Goal: Task Accomplishment & Management: Use online tool/utility

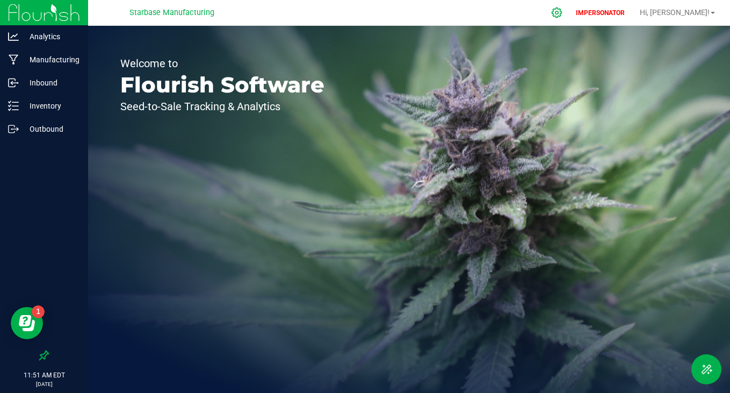
click at [563, 11] on icon at bounding box center [556, 12] width 11 height 11
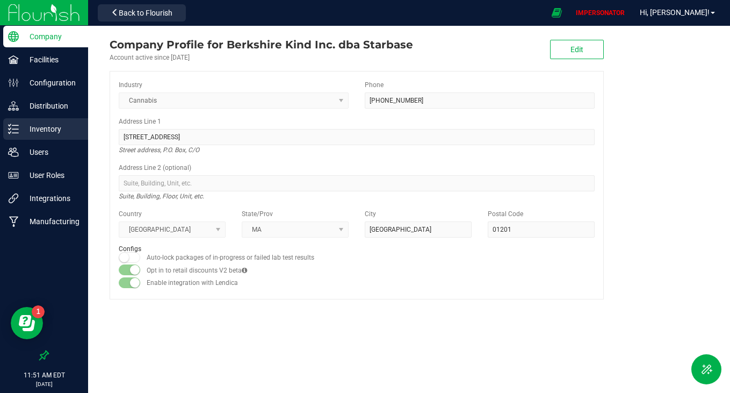
click at [47, 138] on div "Inventory" at bounding box center [45, 128] width 85 height 21
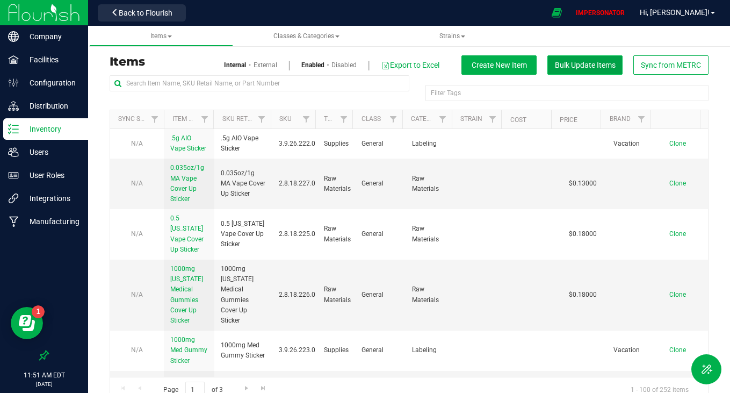
click at [591, 61] on span "Bulk Update Items" at bounding box center [585, 65] width 61 height 9
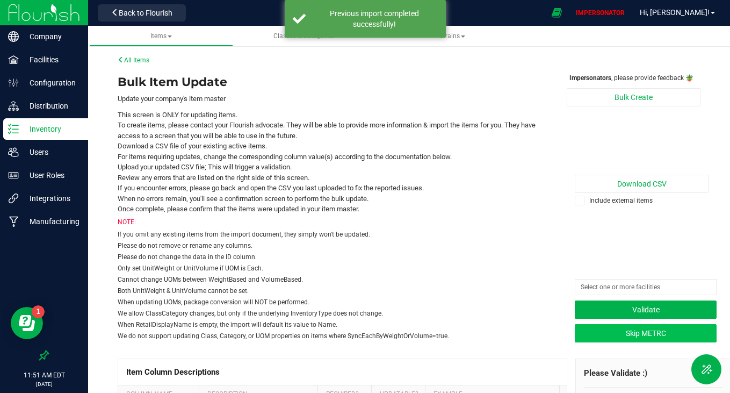
click at [619, 330] on button "Skip METRC" at bounding box center [646, 333] width 142 height 18
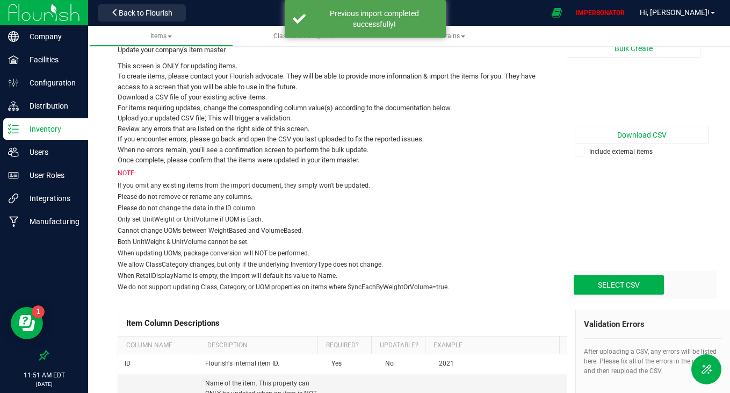
scroll to position [40, 0]
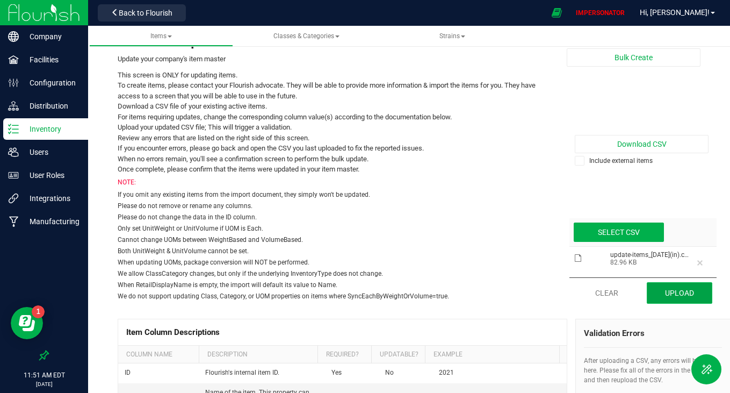
click at [680, 296] on button "Upload" at bounding box center [680, 292] width 66 height 21
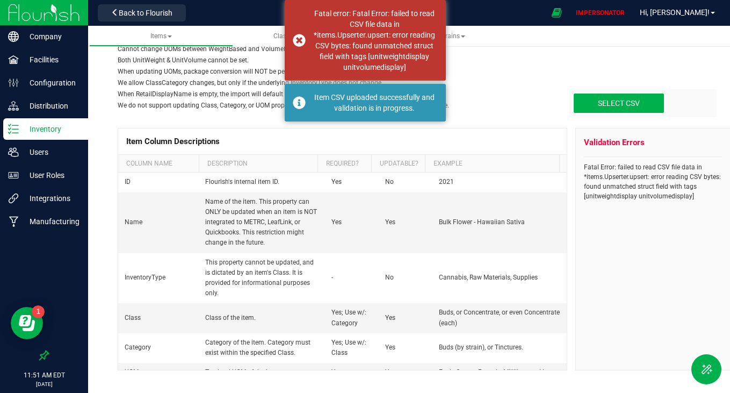
scroll to position [234, 0]
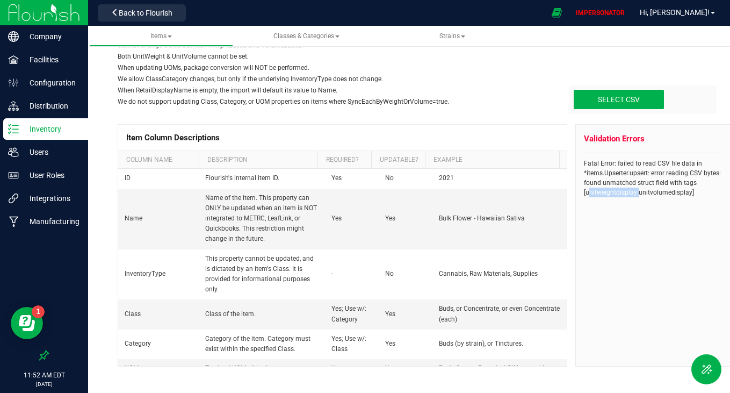
drag, startPoint x: 630, startPoint y: 192, endPoint x: 580, endPoint y: 194, distance: 49.5
click at [584, 194] on span "Fatal Error: failed to read CSV file data in *items.Upserter.upsert: error read…" at bounding box center [652, 178] width 137 height 37
copy span "unitweightdisplay"
drag, startPoint x: 631, startPoint y: 193, endPoint x: 683, endPoint y: 194, distance: 51.6
click at [683, 194] on span "Fatal Error: failed to read CSV file data in *items.Upserter.upsert: error read…" at bounding box center [652, 178] width 137 height 37
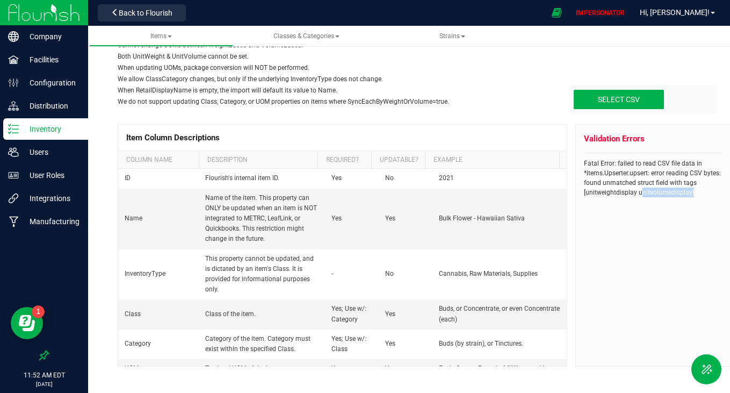
copy span "unitvolumedisplay"
click at [620, 108] on div "Select CSV" at bounding box center [619, 99] width 90 height 19
type input "C:\fakepath\update-items_[DATE](in).csv"
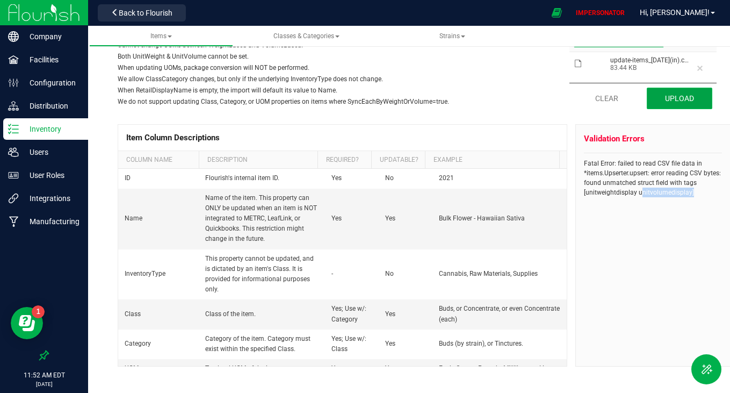
click at [678, 96] on button "Upload" at bounding box center [680, 98] width 66 height 21
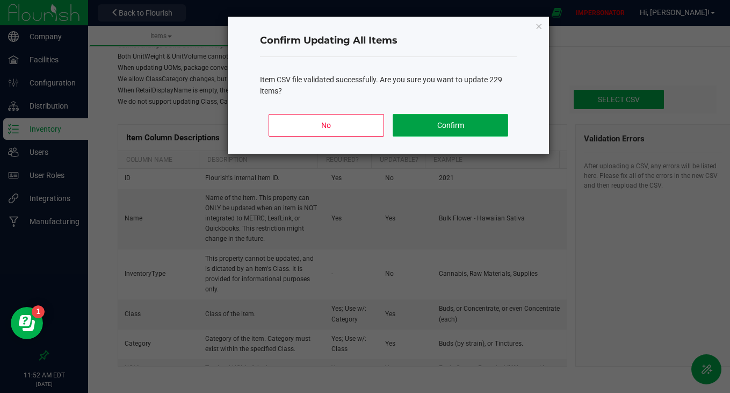
click at [465, 121] on button "Confirm" at bounding box center [451, 125] width 116 height 23
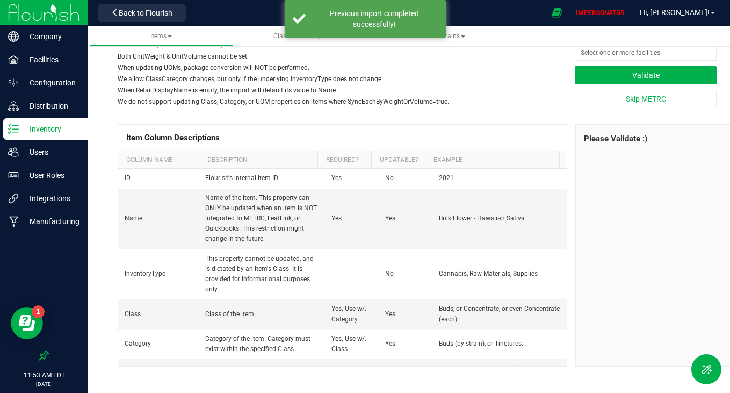
click at [609, 219] on div "Please Validate :)" at bounding box center [652, 245] width 155 height 242
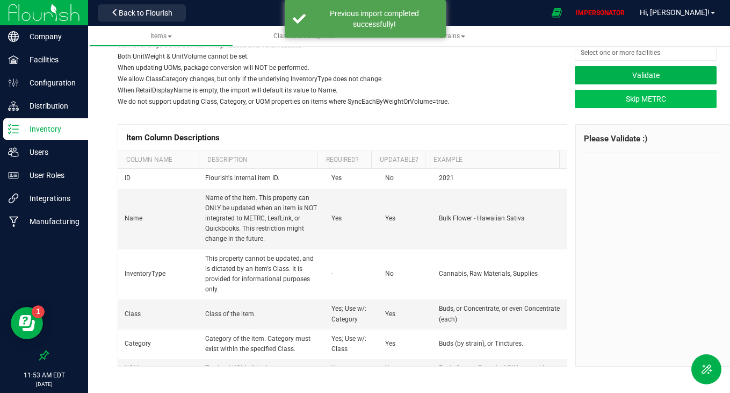
click at [613, 102] on button "Skip METRC" at bounding box center [646, 99] width 142 height 18
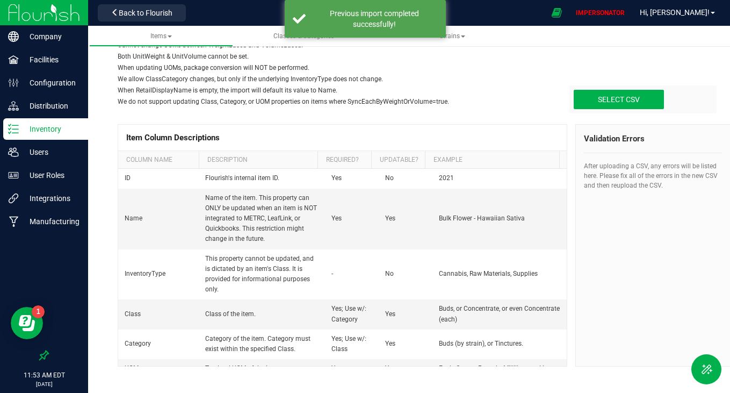
click at [56, 131] on p "Inventory" at bounding box center [51, 129] width 64 height 13
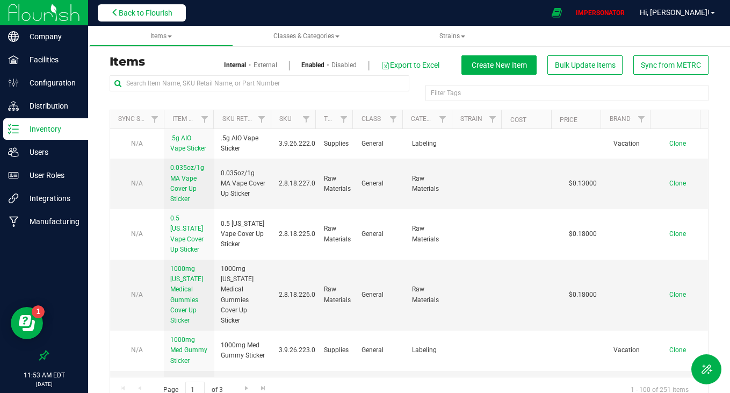
click at [156, 15] on span "Back to Flourish" at bounding box center [146, 13] width 54 height 9
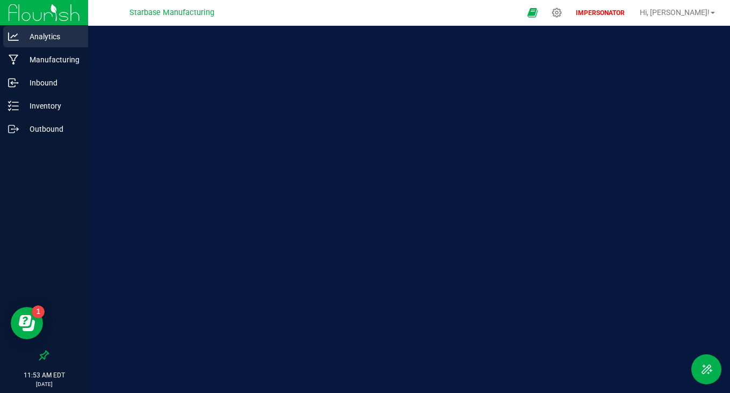
click at [54, 37] on p "Analytics" at bounding box center [51, 36] width 64 height 13
